Goal: Navigation & Orientation: Find specific page/section

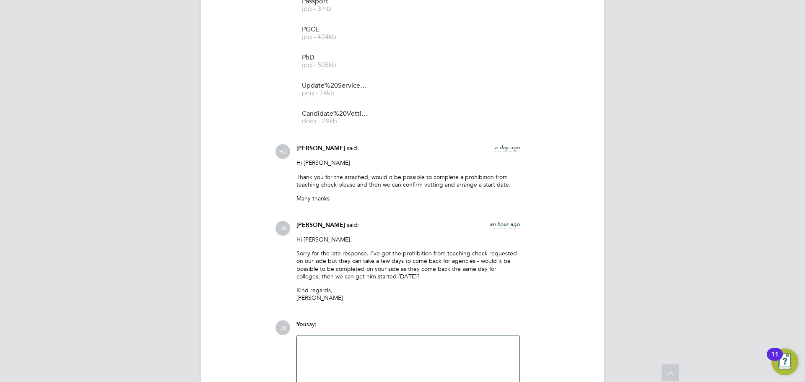
scroll to position [1314, 0]
